Goal: Transaction & Acquisition: Purchase product/service

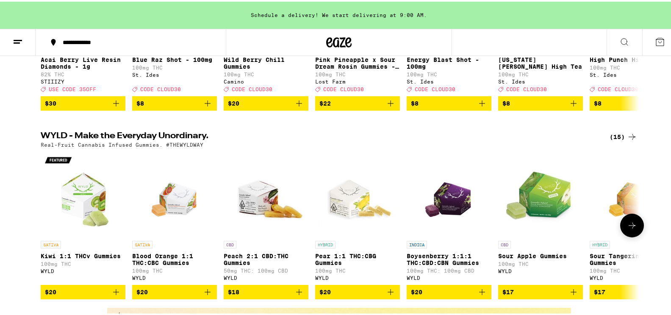
scroll to position [43, 0]
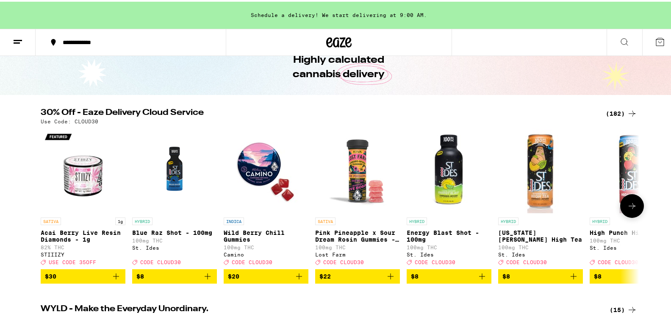
click at [636, 212] on button at bounding box center [632, 204] width 24 height 24
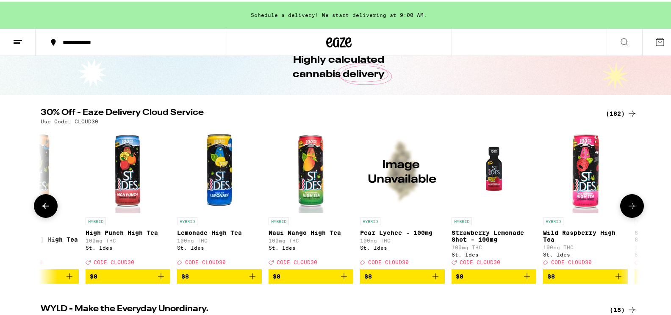
click at [636, 212] on button at bounding box center [632, 204] width 24 height 24
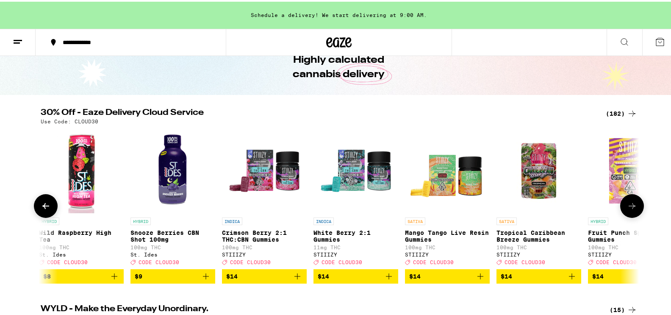
click at [632, 209] on icon at bounding box center [632, 204] width 10 height 10
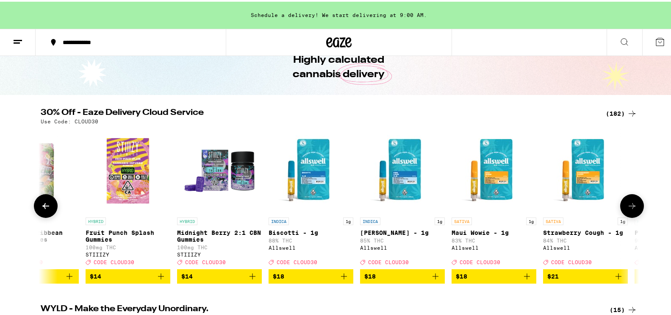
scroll to position [0, 1511]
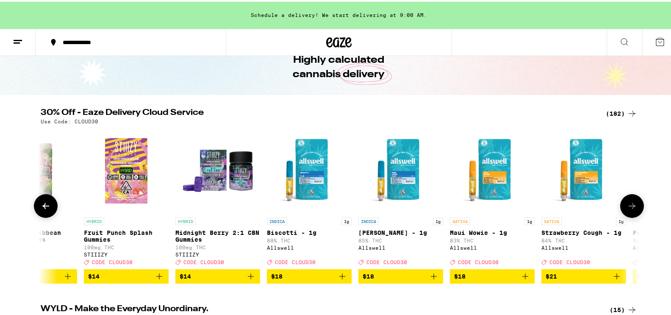
click at [631, 209] on icon at bounding box center [632, 204] width 10 height 10
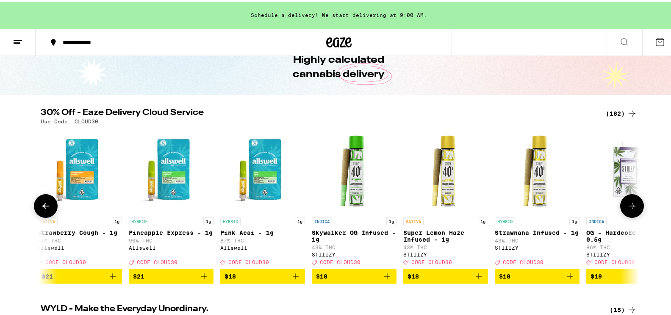
click at [631, 209] on icon at bounding box center [632, 204] width 10 height 10
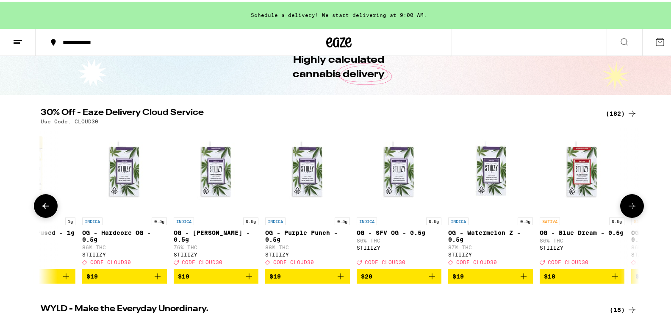
click at [631, 209] on icon at bounding box center [632, 204] width 10 height 10
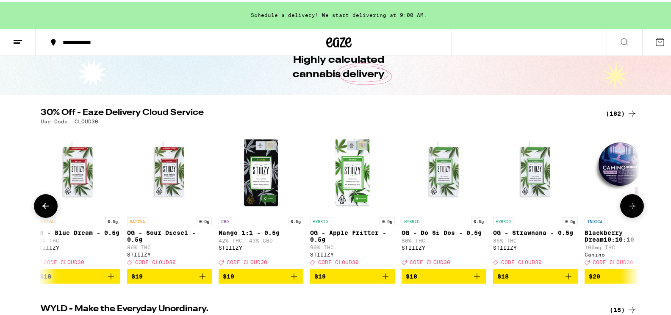
click at [631, 209] on icon at bounding box center [632, 204] width 10 height 10
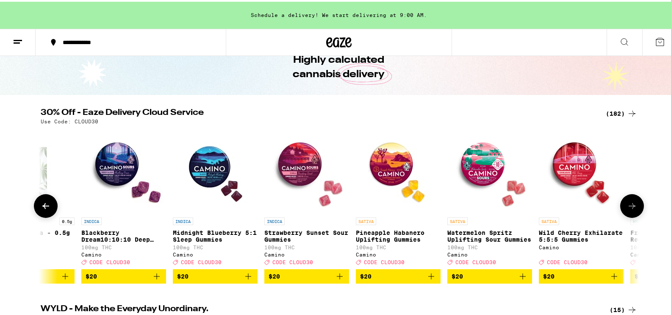
scroll to position [0, 3526]
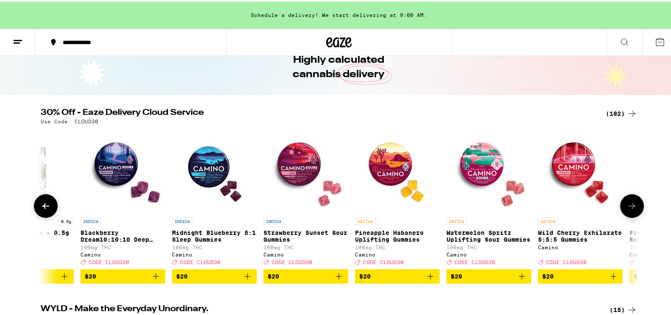
click at [631, 209] on icon at bounding box center [632, 204] width 10 height 10
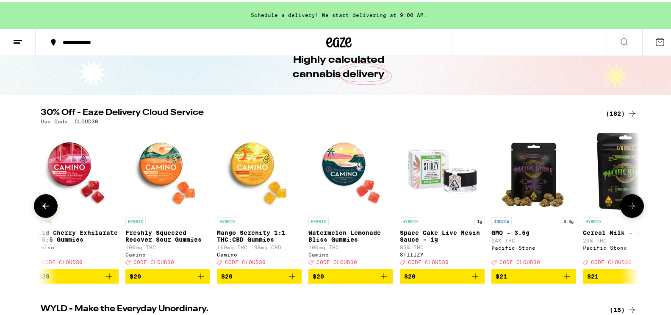
click at [631, 209] on icon at bounding box center [632, 204] width 10 height 10
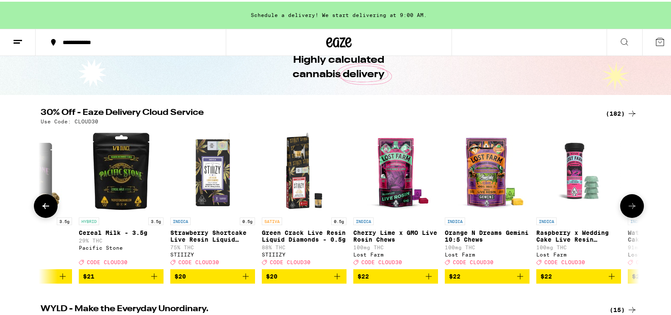
click at [42, 207] on icon at bounding box center [45, 204] width 7 height 6
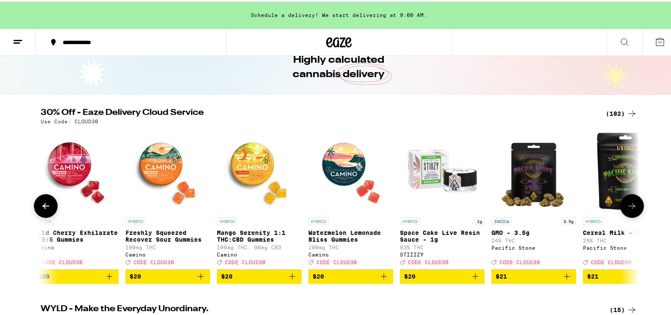
click at [631, 209] on icon at bounding box center [632, 204] width 10 height 10
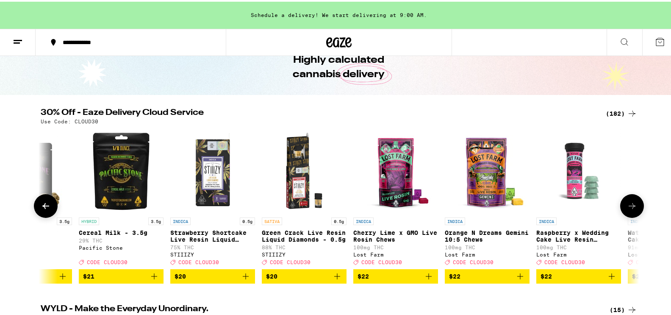
click at [34, 209] on div at bounding box center [46, 204] width 24 height 24
click at [49, 215] on button at bounding box center [46, 204] width 24 height 24
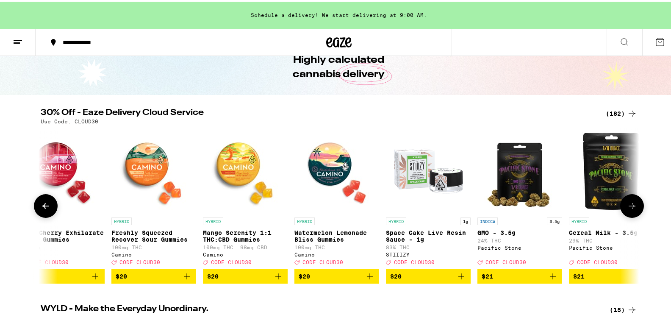
scroll to position [0, 4030]
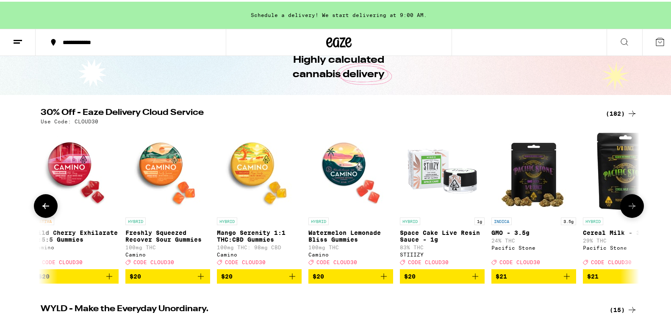
click at [628, 209] on icon at bounding box center [632, 204] width 10 height 10
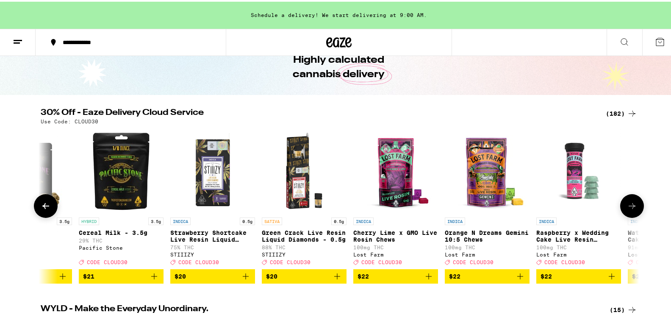
click at [628, 209] on icon at bounding box center [632, 204] width 10 height 10
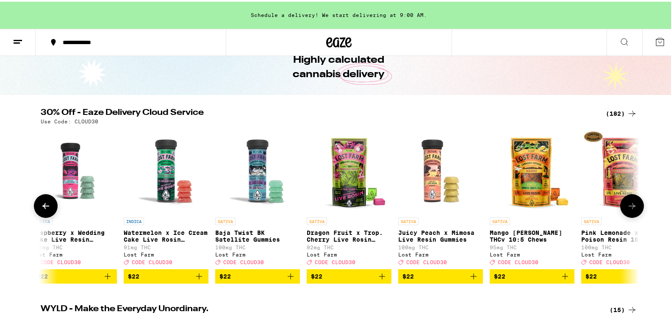
click at [628, 209] on icon at bounding box center [632, 204] width 10 height 10
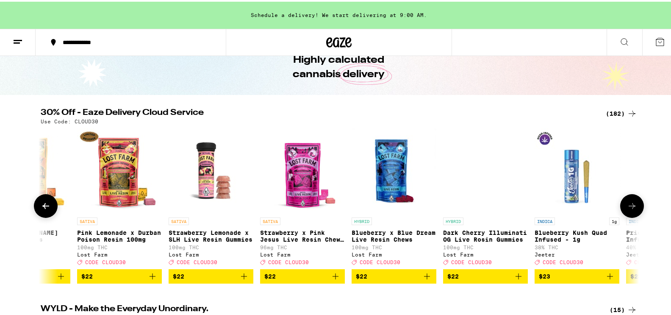
click at [628, 209] on icon at bounding box center [632, 204] width 10 height 10
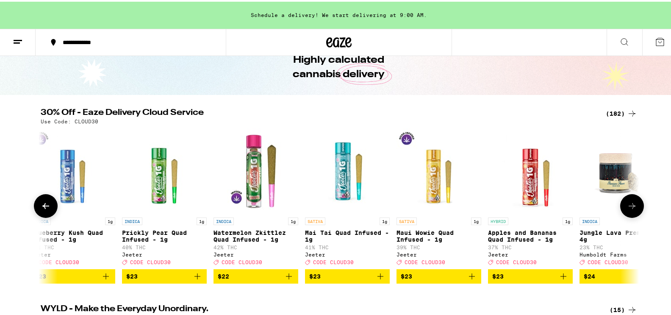
click at [628, 209] on icon at bounding box center [632, 204] width 10 height 10
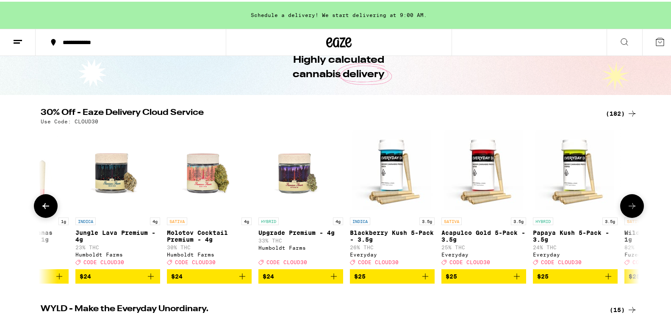
click at [628, 209] on icon at bounding box center [632, 204] width 10 height 10
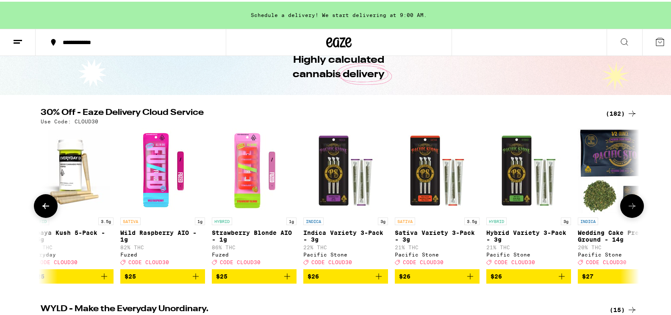
click at [628, 209] on icon at bounding box center [632, 204] width 10 height 10
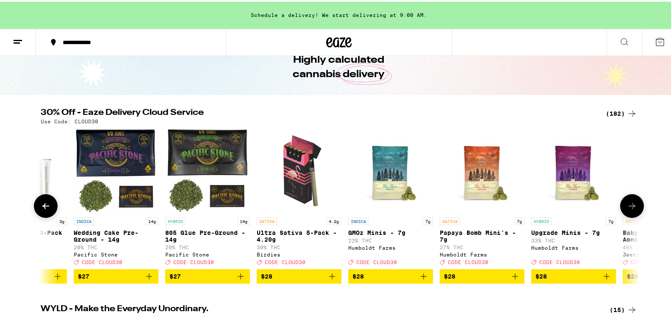
click at [627, 209] on icon at bounding box center [632, 204] width 10 height 10
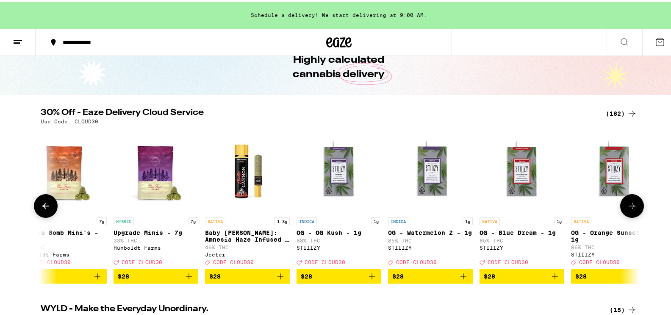
scroll to position [0, 8060]
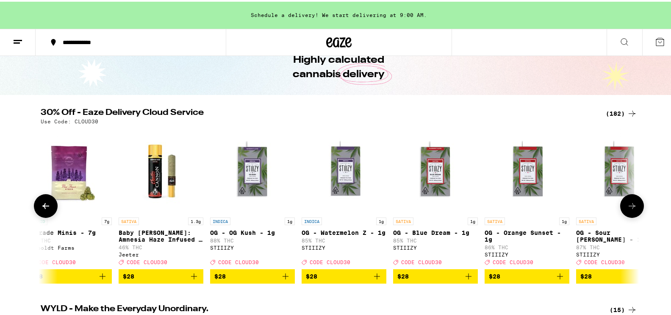
click at [627, 209] on icon at bounding box center [632, 204] width 10 height 10
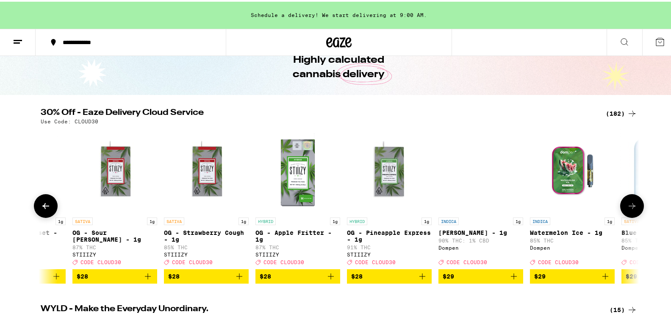
scroll to position [0, 8564]
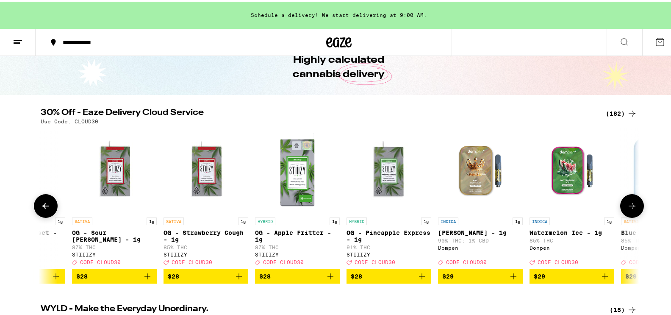
click at [627, 209] on icon at bounding box center [632, 204] width 10 height 10
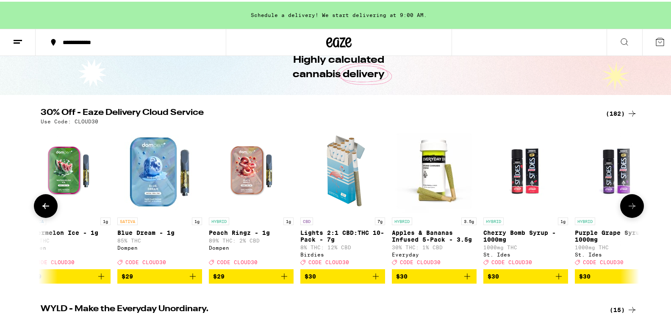
scroll to position [0, 9068]
click at [627, 209] on icon at bounding box center [632, 204] width 10 height 10
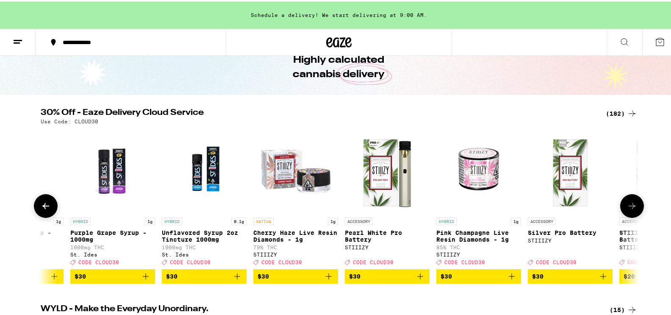
click at [627, 209] on icon at bounding box center [632, 204] width 10 height 10
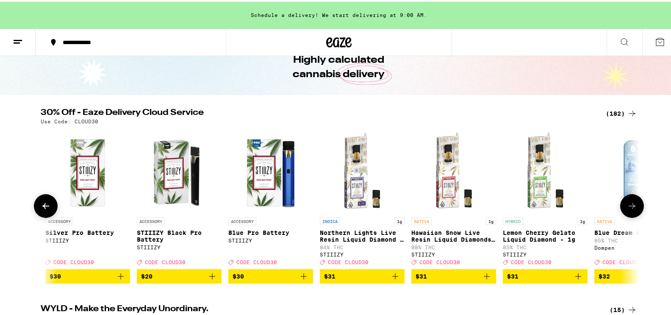
scroll to position [0, 10075]
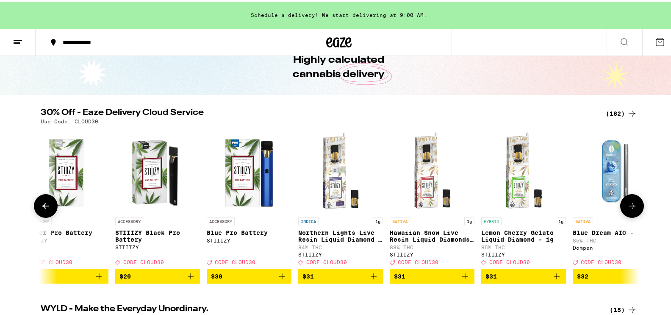
click at [627, 209] on icon at bounding box center [632, 204] width 10 height 10
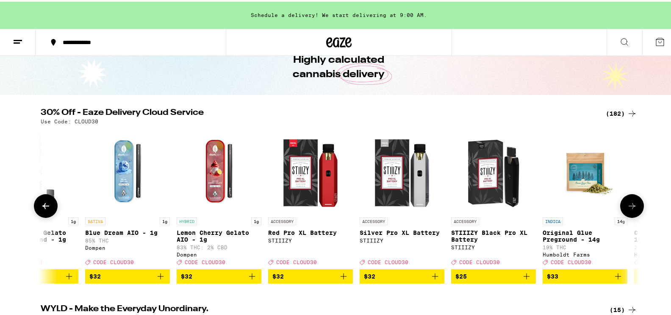
scroll to position [0, 10579]
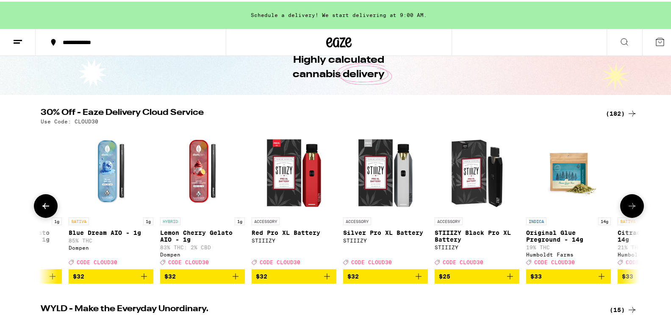
click at [627, 209] on icon at bounding box center [632, 204] width 10 height 10
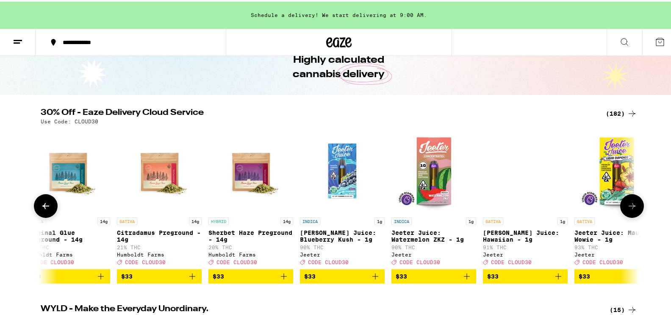
scroll to position [0, 11083]
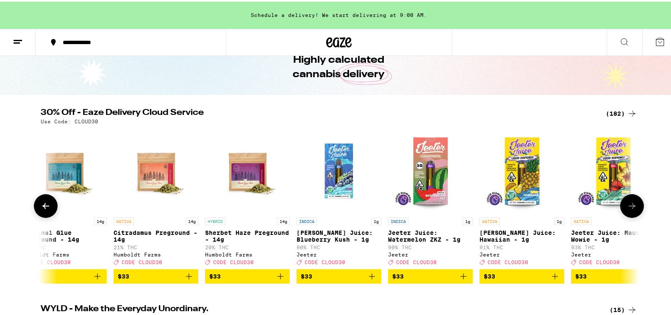
click at [631, 216] on button at bounding box center [632, 204] width 24 height 24
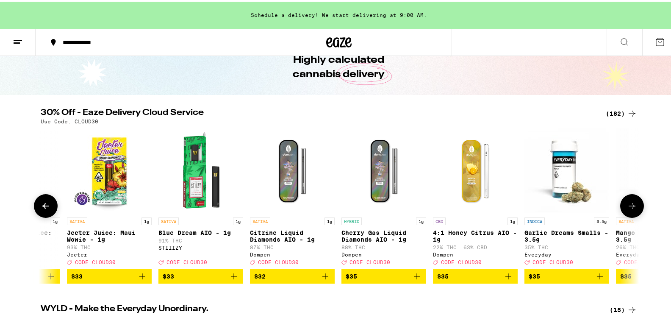
click at [629, 209] on icon at bounding box center [632, 204] width 10 height 10
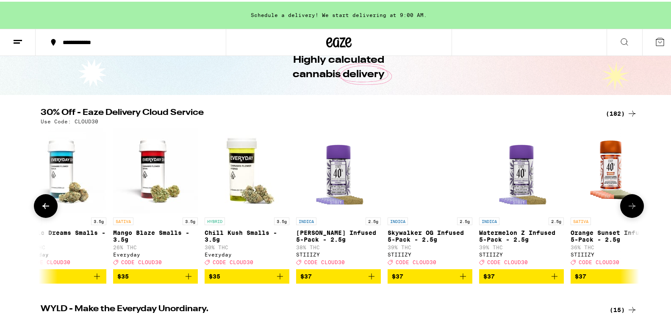
scroll to position [0, 12090]
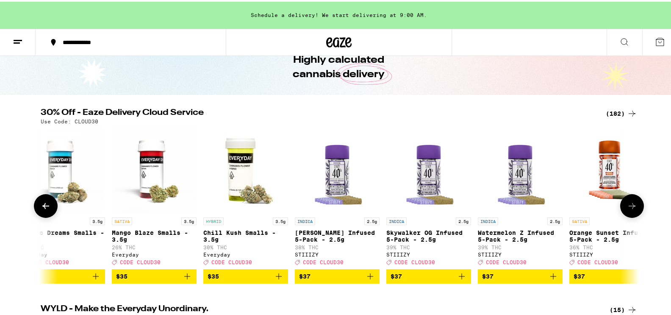
click at [629, 209] on icon at bounding box center [632, 204] width 10 height 10
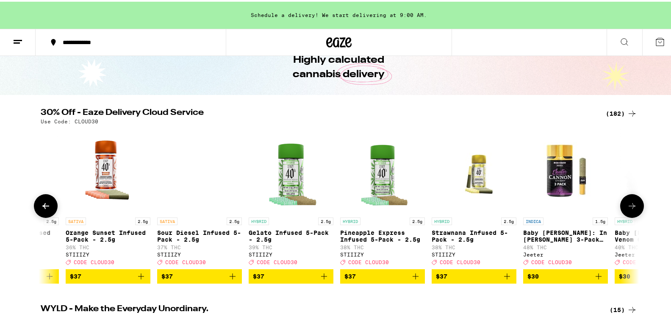
scroll to position [0, 12594]
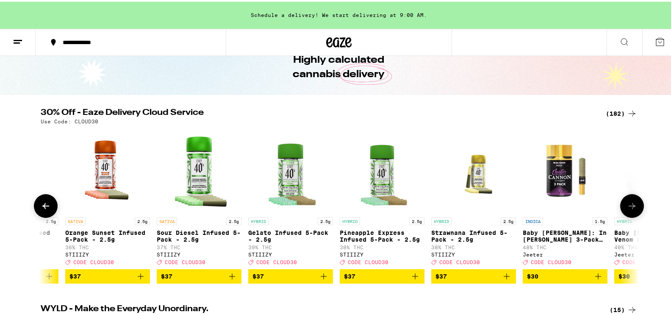
click at [629, 209] on icon at bounding box center [632, 204] width 10 height 10
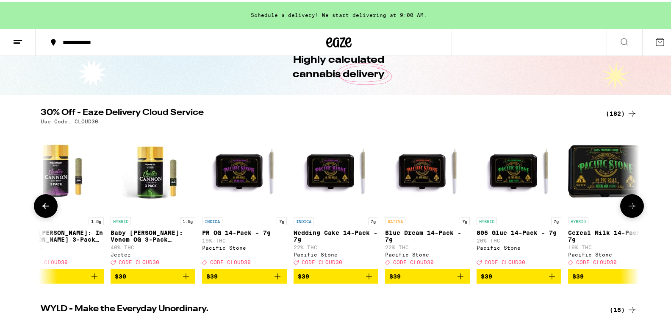
scroll to position [0, 13098]
click at [629, 209] on icon at bounding box center [632, 204] width 10 height 10
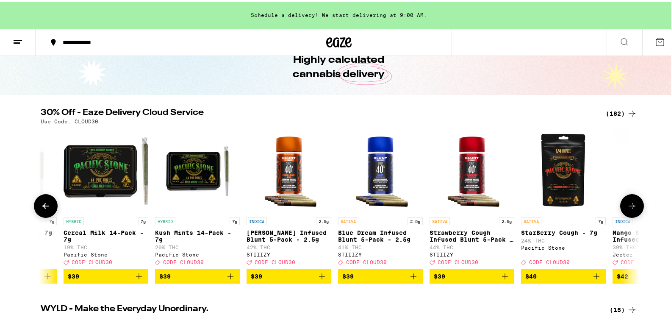
click at [629, 209] on icon at bounding box center [632, 204] width 10 height 10
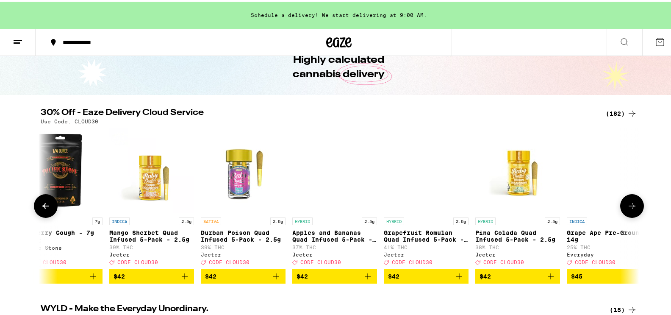
scroll to position [0, 14105]
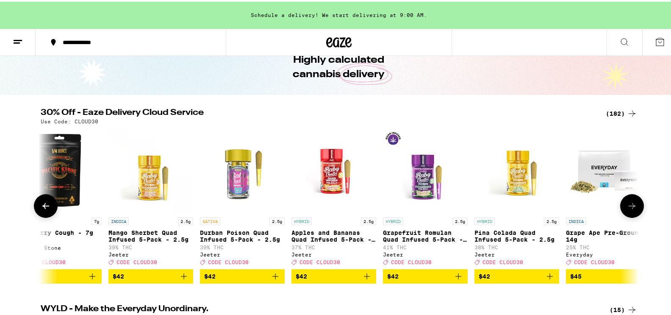
click at [629, 209] on icon at bounding box center [632, 204] width 10 height 10
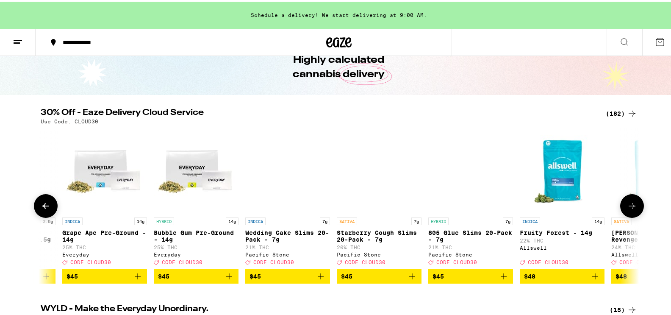
scroll to position [0, 14609]
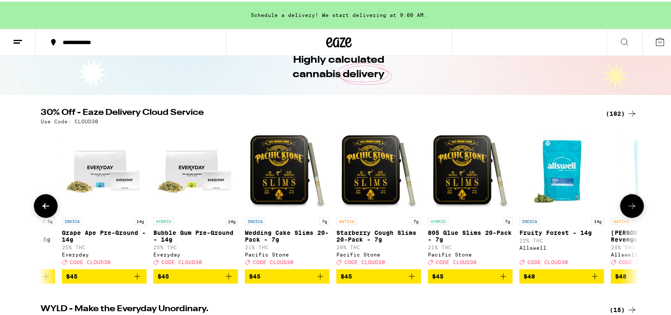
click at [629, 209] on icon at bounding box center [632, 204] width 10 height 10
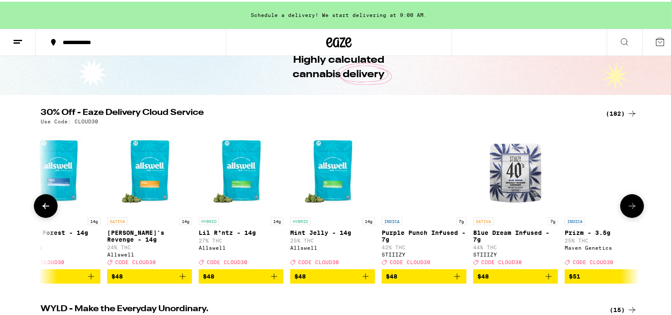
scroll to position [0, 15113]
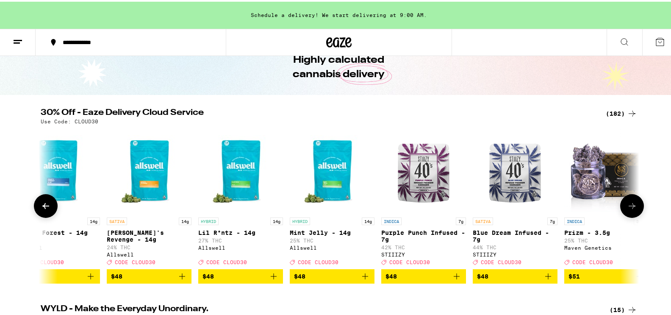
click at [629, 209] on icon at bounding box center [632, 204] width 10 height 10
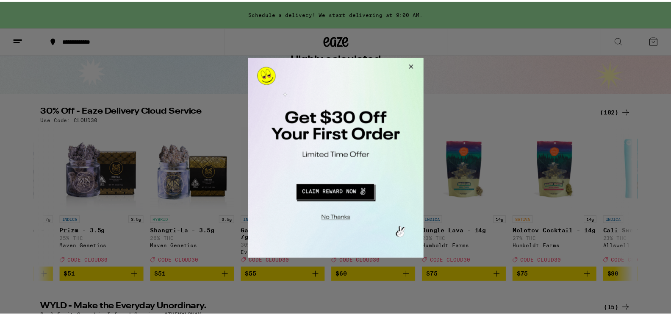
scroll to position [0, 15616]
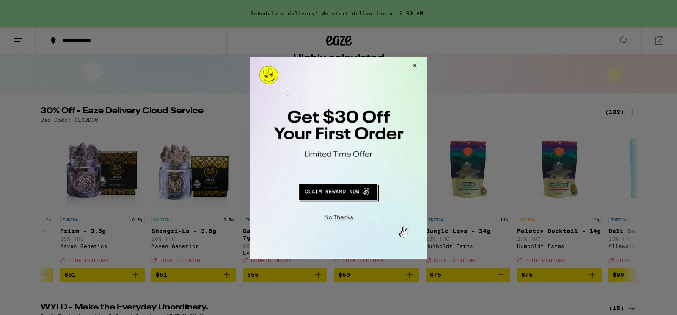
click at [414, 66] on button "Close Modal" at bounding box center [413, 66] width 23 height 20
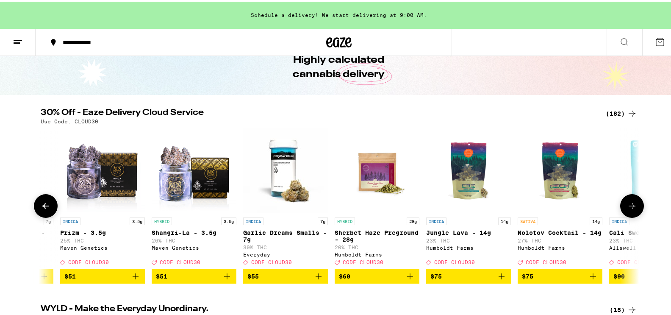
click at [628, 207] on icon at bounding box center [631, 204] width 7 height 6
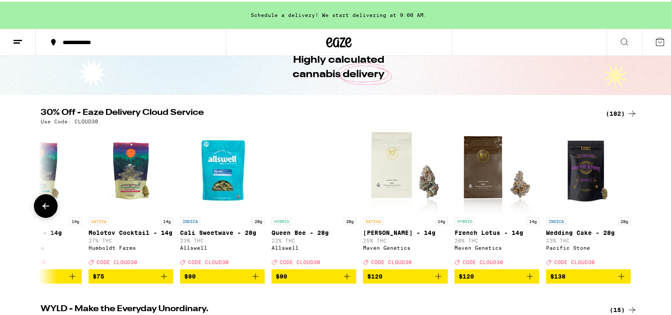
scroll to position [0, 16046]
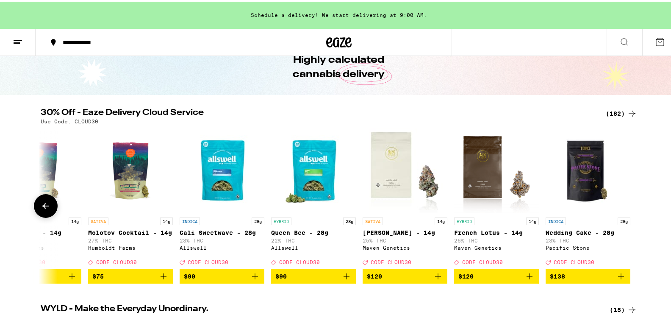
click at [628, 212] on div at bounding box center [632, 204] width 24 height 24
